Goal: Task Accomplishment & Management: Manage account settings

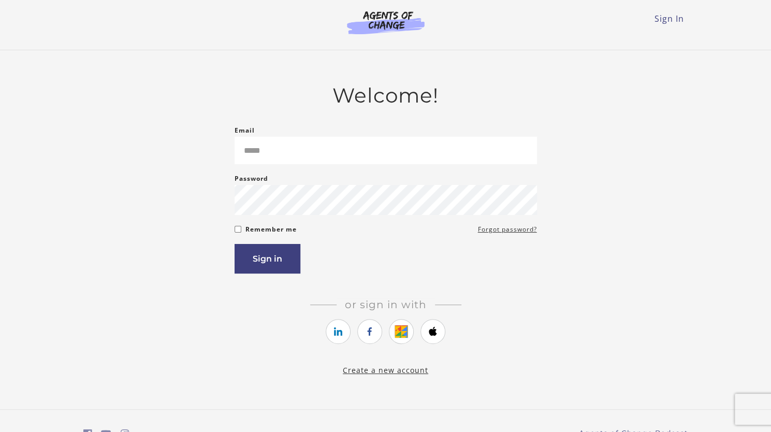
click at [320, 147] on input "Email" at bounding box center [386, 150] width 303 height 27
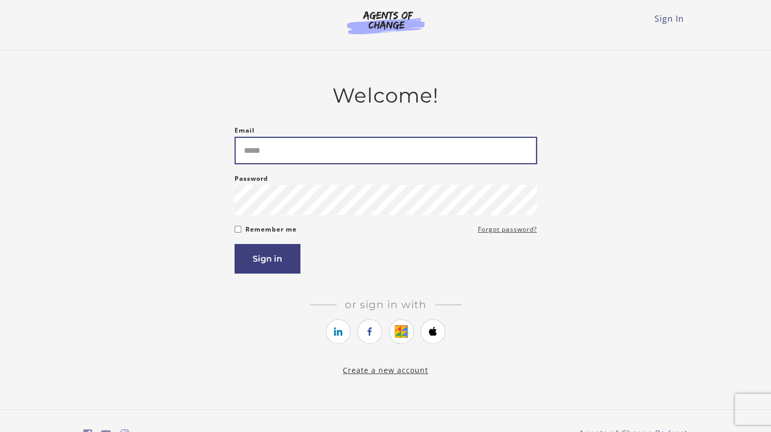
click at [357, 149] on input "Email" at bounding box center [386, 150] width 303 height 27
drag, startPoint x: 357, startPoint y: 149, endPoint x: 315, endPoint y: 147, distance: 42.5
click at [315, 147] on input "Email" at bounding box center [386, 150] width 303 height 27
